Goal: Information Seeking & Learning: Learn about a topic

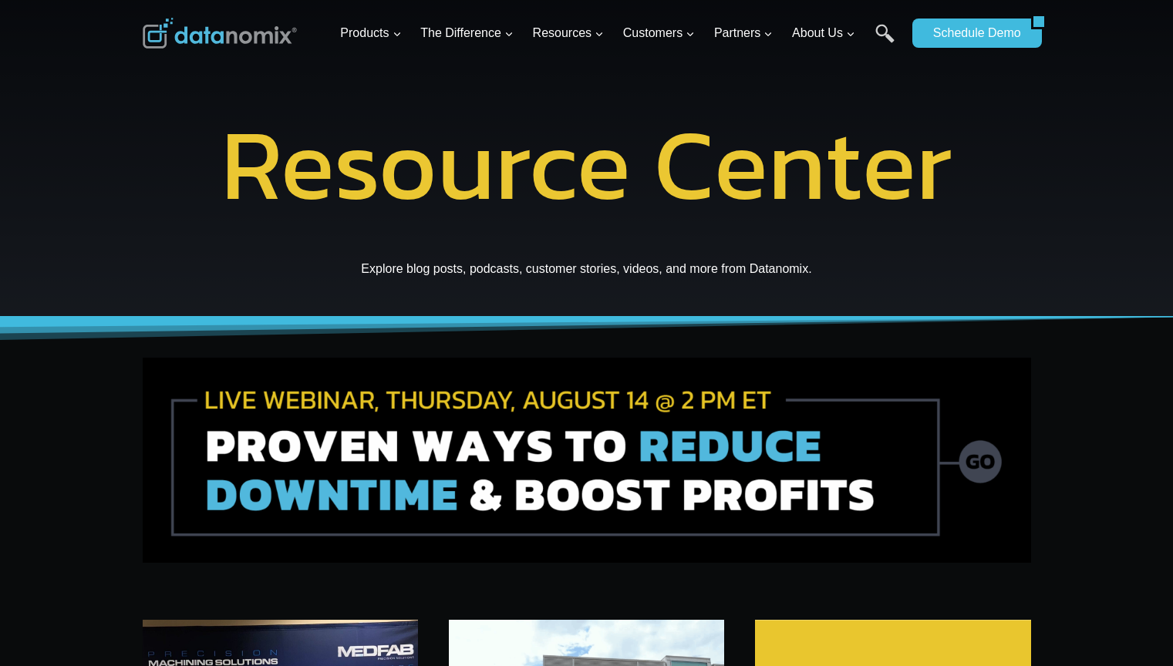
click at [586, 460] on img at bounding box center [587, 460] width 888 height 205
